Goal: Information Seeking & Learning: Learn about a topic

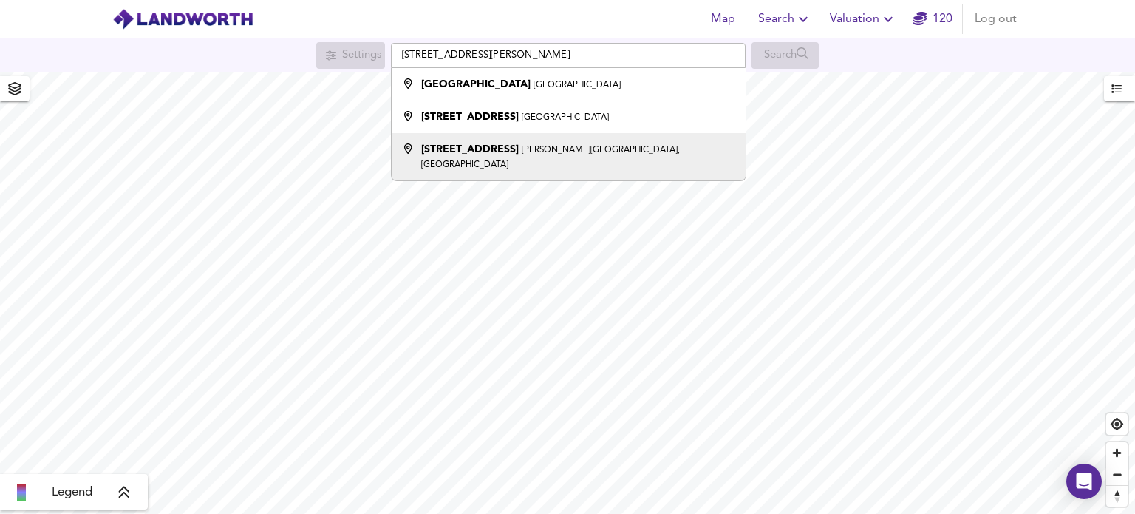
click at [488, 154] on strong "[STREET_ADDRESS]" at bounding box center [470, 149] width 98 height 10
type input "577 Kingston Road, Raynes Park, London"
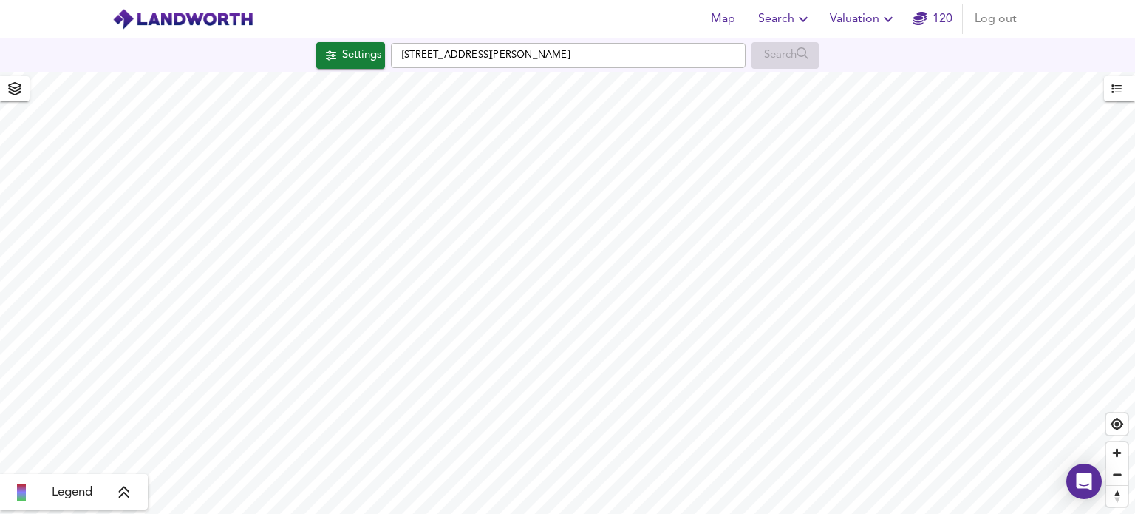
checkbox input "false"
checkbox input "true"
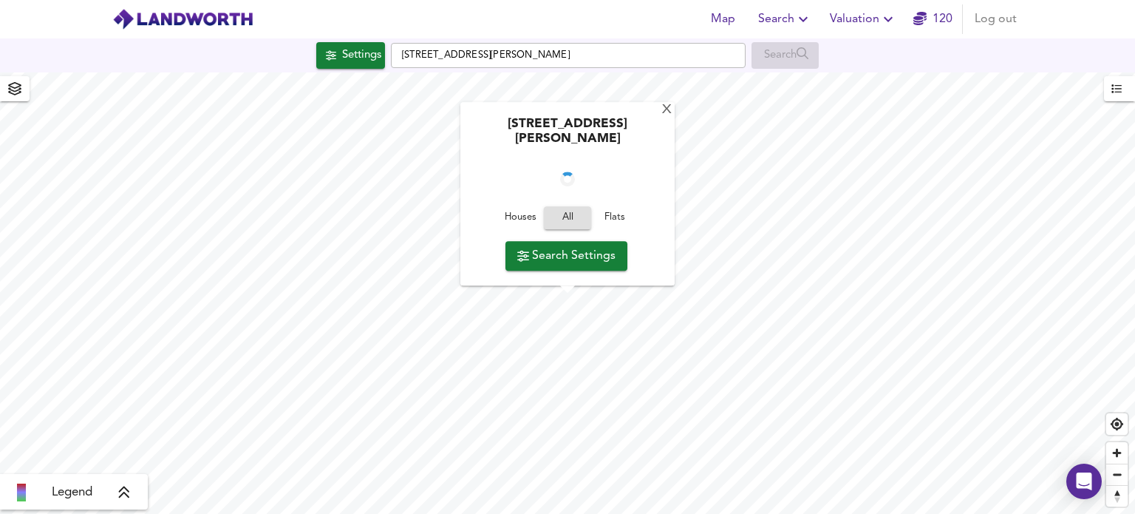
click at [606, 218] on span "Flats" at bounding box center [615, 218] width 40 height 17
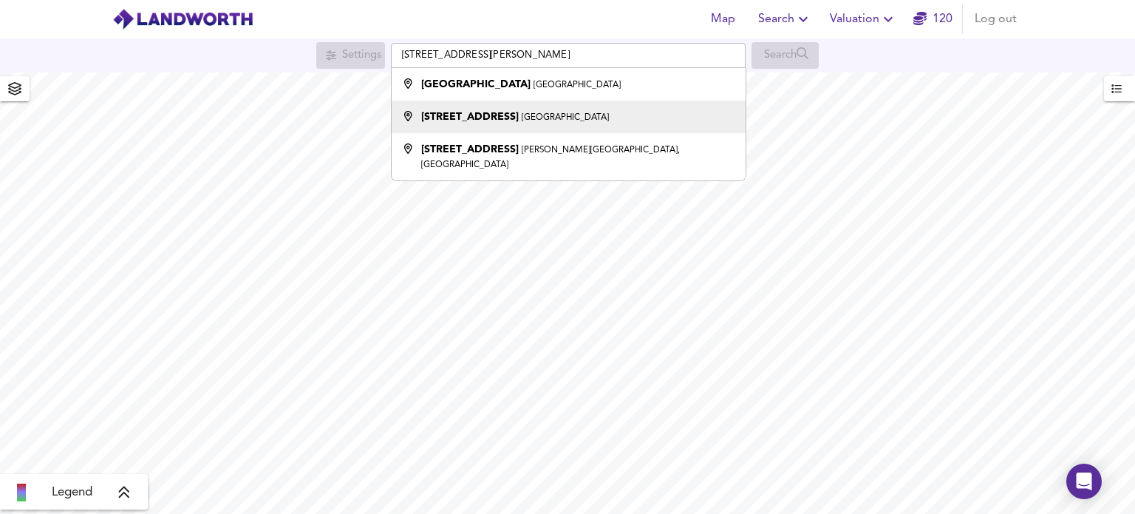
drag, startPoint x: 0, startPoint y: 0, endPoint x: 494, endPoint y: 120, distance: 508.0
click at [494, 120] on strong "[STREET_ADDRESS]" at bounding box center [470, 117] width 98 height 10
type input "[STREET_ADDRESS]"
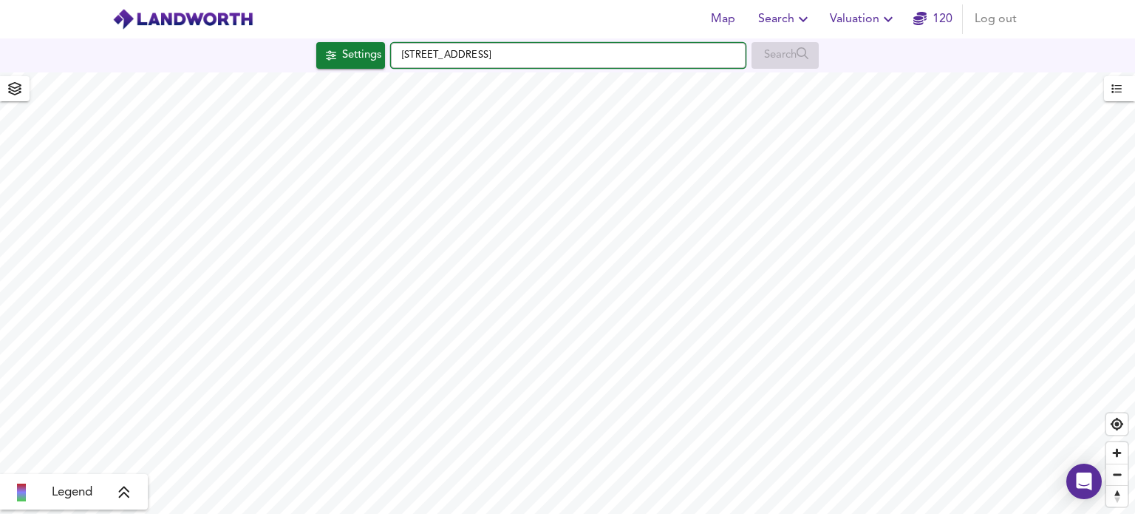
click at [538, 52] on input "[STREET_ADDRESS]" at bounding box center [568, 55] width 355 height 25
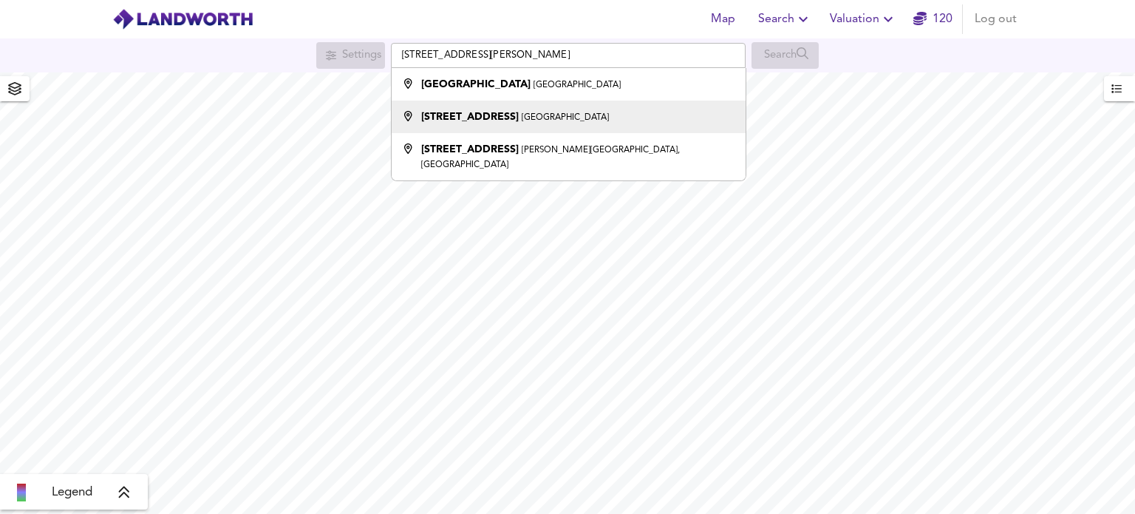
click at [462, 112] on div "[STREET_ADDRESS]" at bounding box center [515, 116] width 188 height 15
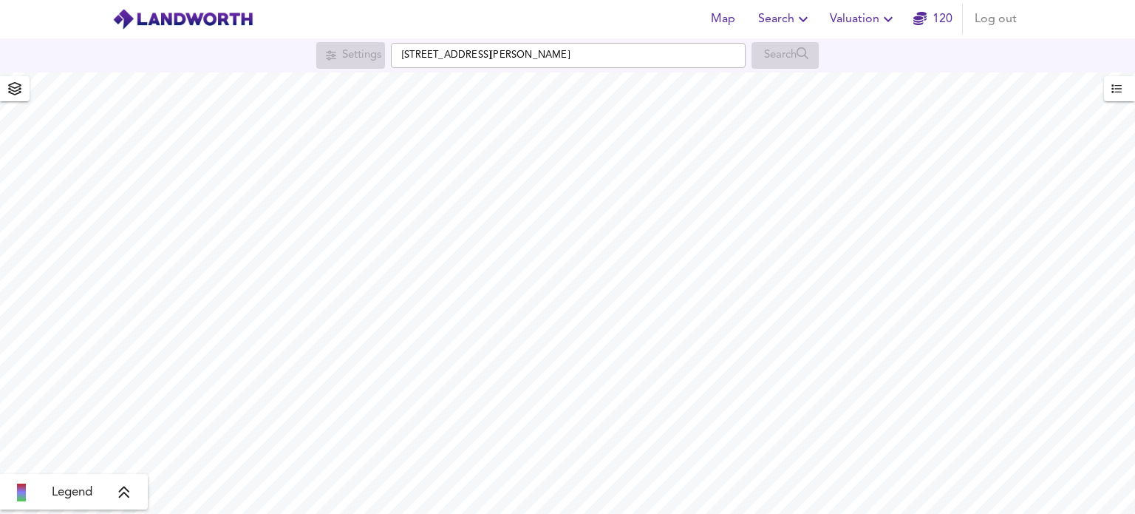
type input "[STREET_ADDRESS]"
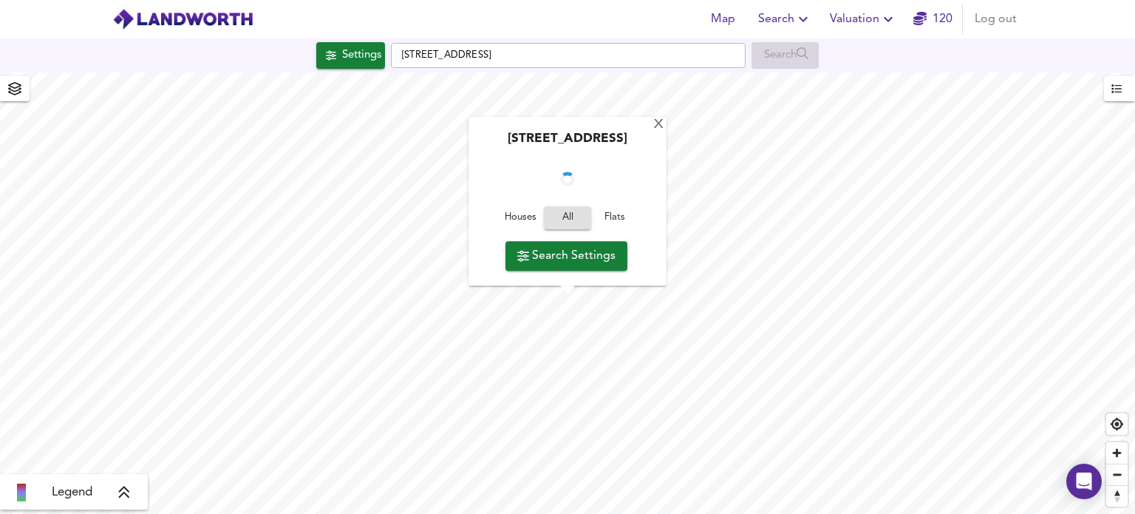
checkbox input "false"
checkbox input "true"
click at [609, 219] on span "Flats" at bounding box center [615, 218] width 40 height 17
